Goal: Task Accomplishment & Management: Manage account settings

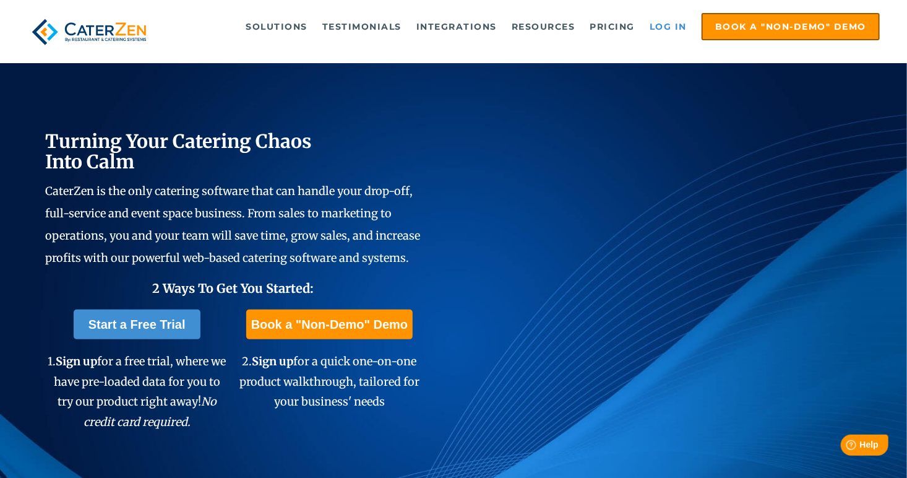
click at [670, 24] on link "Log in" at bounding box center [669, 26] width 50 height 25
click at [674, 26] on link "Log in" at bounding box center [669, 26] width 50 height 25
click at [663, 24] on link "Log in" at bounding box center [669, 26] width 50 height 25
